Goal: Transaction & Acquisition: Purchase product/service

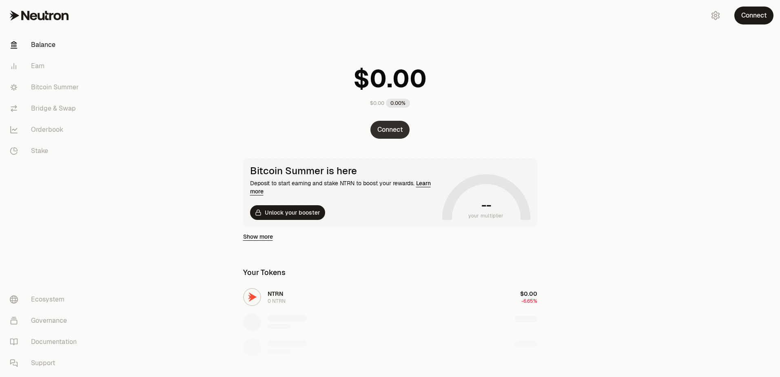
click at [381, 134] on button "Connect" at bounding box center [389, 130] width 39 height 18
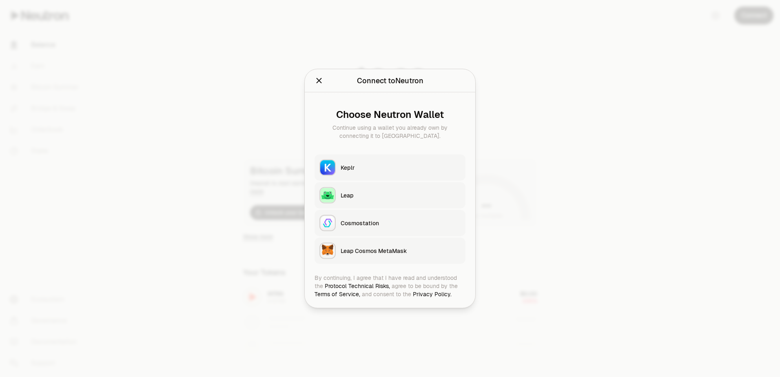
click at [366, 163] on button "Keplr" at bounding box center [390, 168] width 151 height 26
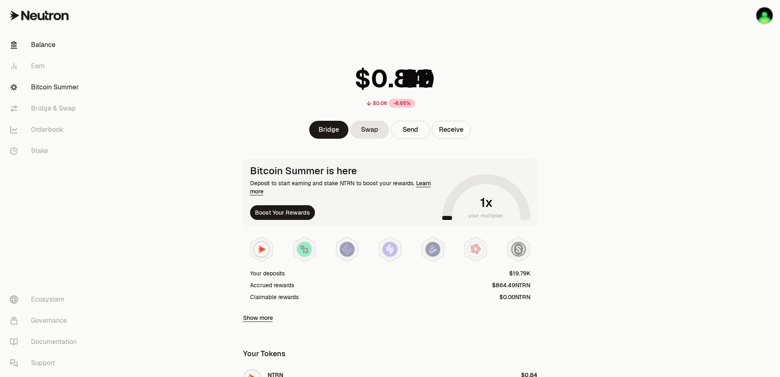
click at [52, 83] on link "Bitcoin Summer" at bounding box center [45, 87] width 85 height 21
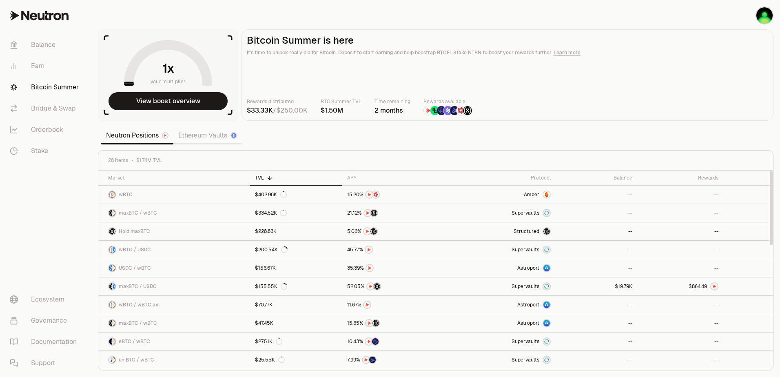
click at [599, 138] on section "your multiplier View boost overview Bitcoin Summer is here It's time to unlock …" at bounding box center [435, 188] width 689 height 377
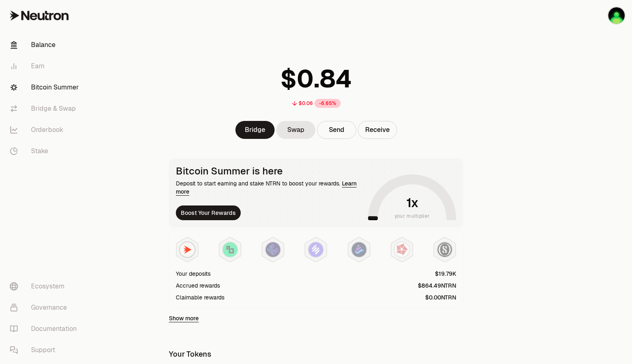
click at [59, 88] on link "Bitcoin Summer" at bounding box center [45, 87] width 85 height 21
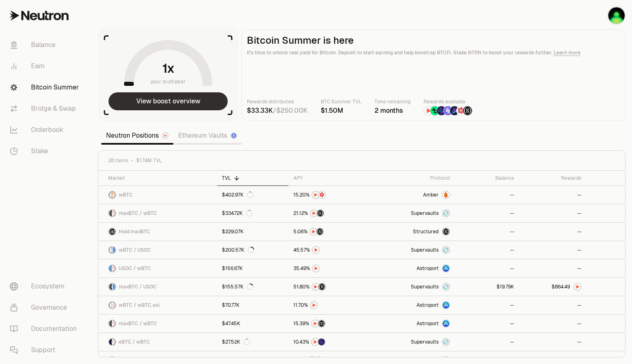
click at [191, 98] on button "View boost overview" at bounding box center [168, 101] width 119 height 18
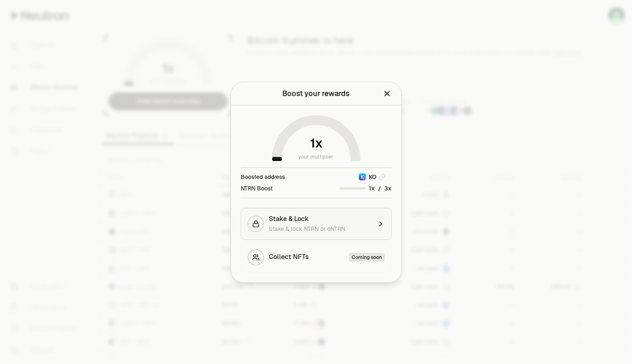
click at [313, 216] on div "Stake & Lock" at bounding box center [320, 219] width 103 height 8
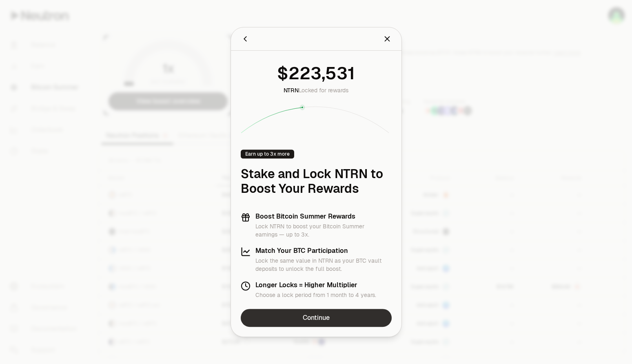
click at [308, 315] on link "Continue" at bounding box center [316, 317] width 151 height 18
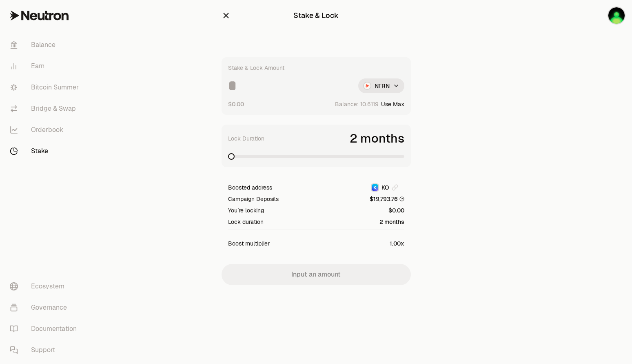
click at [274, 158] on span at bounding box center [316, 156] width 176 height 8
click at [268, 159] on span at bounding box center [270, 156] width 7 height 7
click at [260, 91] on input at bounding box center [290, 85] width 124 height 15
drag, startPoint x: 235, startPoint y: 88, endPoint x: 229, endPoint y: 88, distance: 6.1
click at [229, 88] on input "******" at bounding box center [290, 85] width 124 height 15
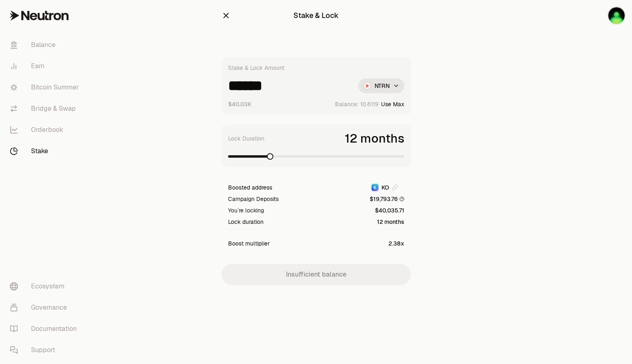
drag, startPoint x: 234, startPoint y: 89, endPoint x: 226, endPoint y: 89, distance: 7.3
click at [226, 89] on div "Stake & Lock Amount ****** NTRN $40.03K Balance: Use Max" at bounding box center [316, 86] width 189 height 58
drag, startPoint x: 235, startPoint y: 88, endPoint x: 222, endPoint y: 88, distance: 12.6
click at [222, 88] on div "Stake & Lock Amount ****** NTRN $32.02K Balance: Use Max" at bounding box center [316, 86] width 189 height 58
drag, startPoint x: 237, startPoint y: 89, endPoint x: 210, endPoint y: 89, distance: 26.9
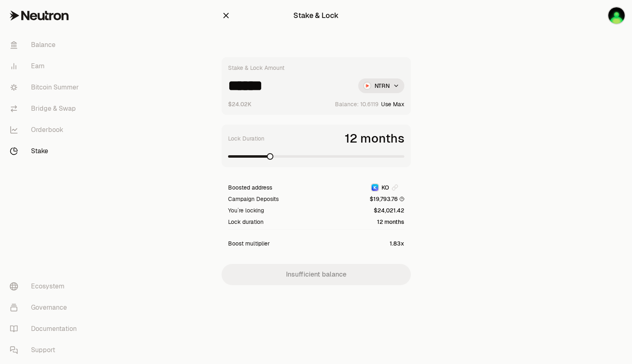
click at [210, 89] on section "Stake & Lock Stake & Lock Amount ****** NTRN $24.02K Balance: Use Max Lock Dura…" at bounding box center [316, 158] width 314 height 317
type input "******"
click at [53, 42] on link "Balance" at bounding box center [45, 44] width 85 height 21
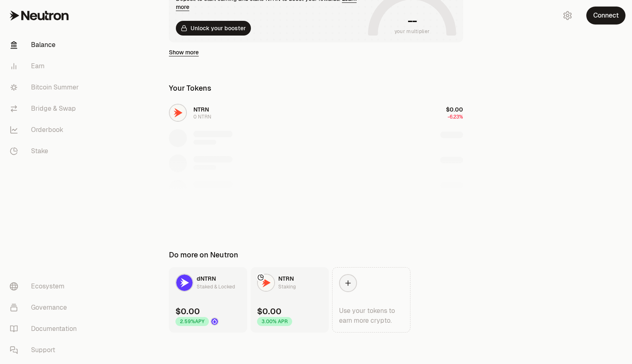
scroll to position [186, 0]
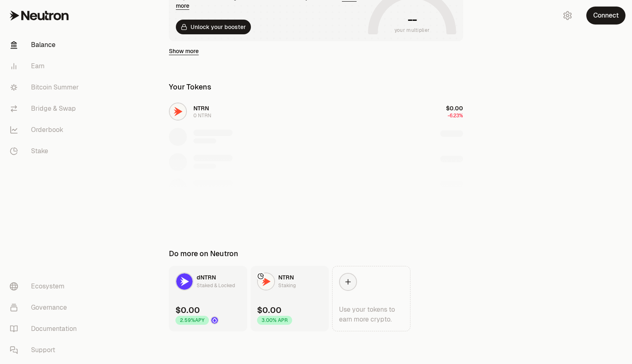
drag, startPoint x: 490, startPoint y: 188, endPoint x: 409, endPoint y: 191, distance: 80.4
click at [409, 191] on div at bounding box center [316, 183] width 314 height 84
drag, startPoint x: 433, startPoint y: 170, endPoint x: 400, endPoint y: 175, distance: 33.4
click at [400, 175] on div at bounding box center [316, 183] width 314 height 84
drag, startPoint x: 422, startPoint y: 172, endPoint x: 402, endPoint y: 173, distance: 20.0
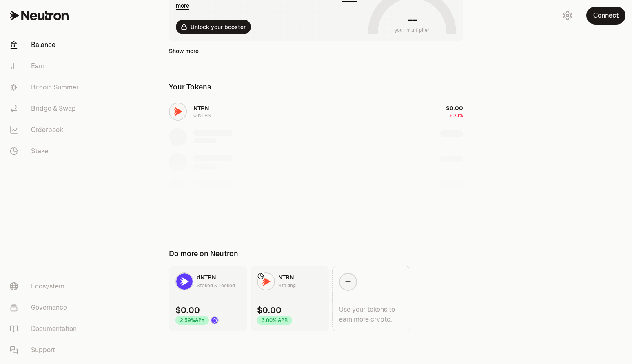
click at [402, 173] on div at bounding box center [316, 183] width 314 height 84
click at [50, 105] on link "Bridge & Swap" at bounding box center [45, 108] width 85 height 21
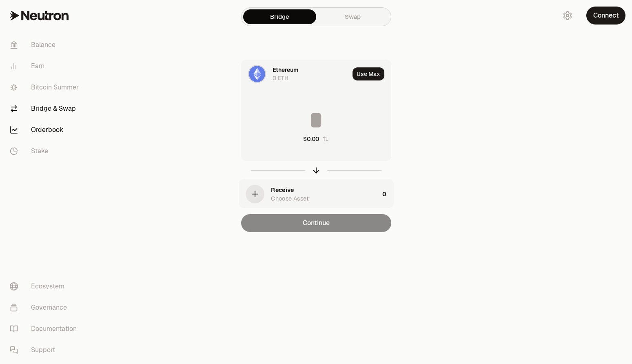
click at [59, 138] on link "Orderbook" at bounding box center [45, 129] width 85 height 21
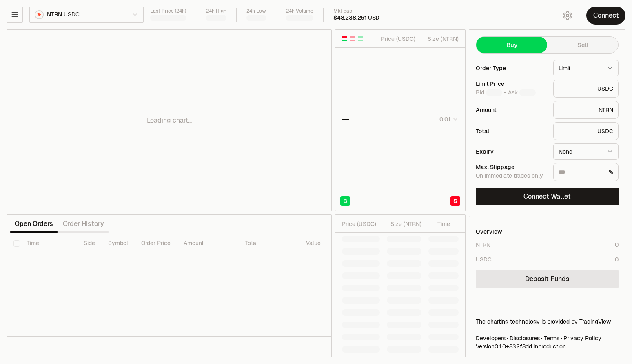
type input "********"
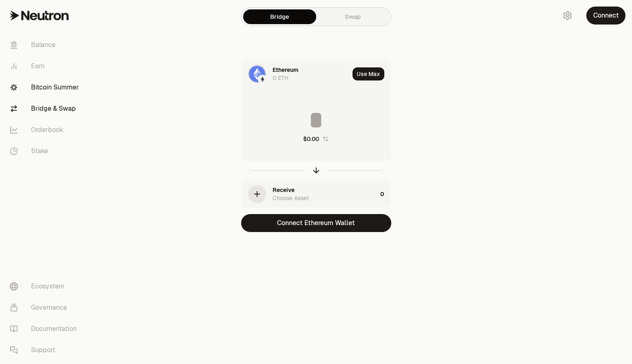
click at [64, 86] on link "Bitcoin Summer" at bounding box center [45, 87] width 85 height 21
